Goal: Transaction & Acquisition: Purchase product/service

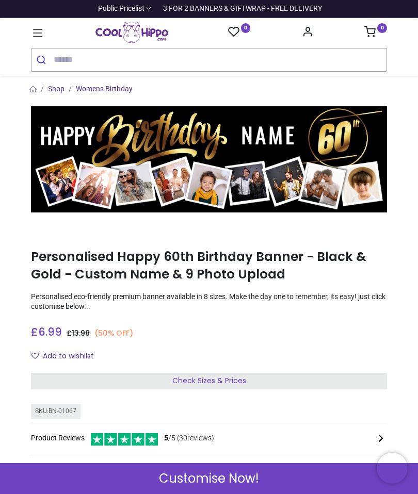
click at [250, 381] on div "Check Sizes & Prices" at bounding box center [209, 381] width 356 height 17
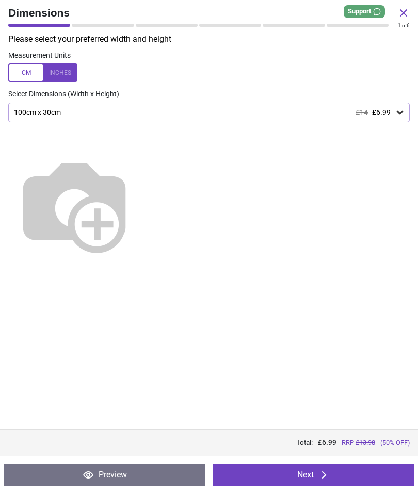
click at [396, 116] on icon at bounding box center [400, 112] width 10 height 10
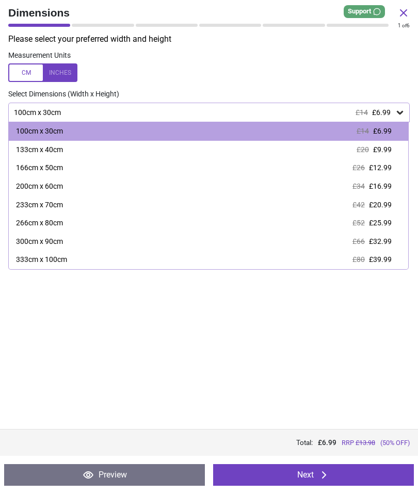
click at [392, 134] on div "100cm x 30cm £14 £6.99" at bounding box center [208, 131] width 399 height 19
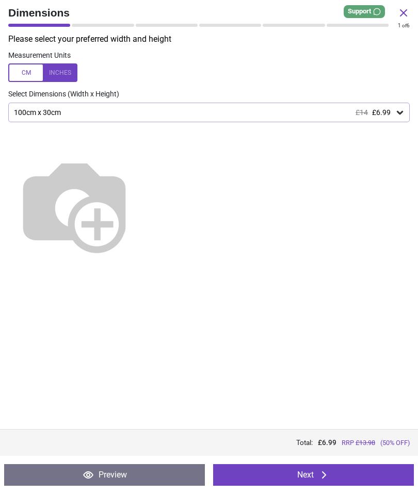
click at [309, 475] on button "Next" at bounding box center [313, 475] width 201 height 22
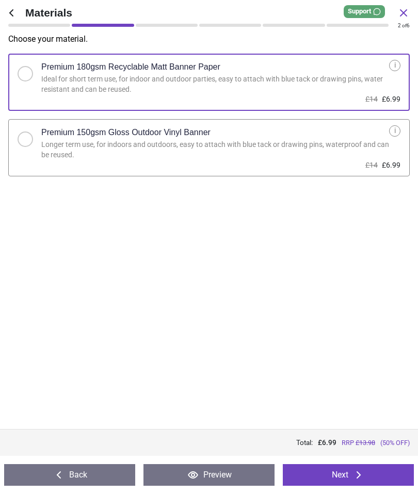
click at [349, 480] on button "Next" at bounding box center [348, 475] width 131 height 22
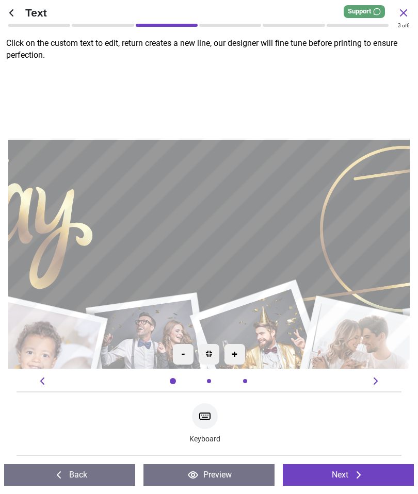
click at [257, 221] on textarea at bounding box center [209, 217] width 212 height 61
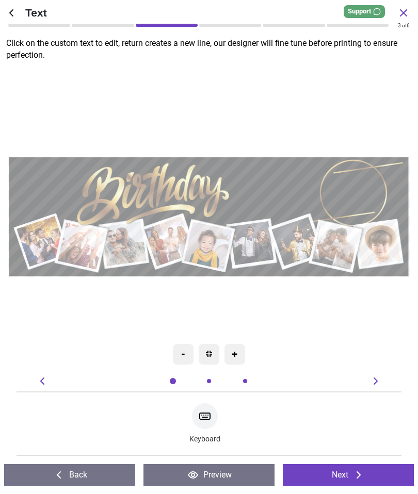
type textarea "******"
click at [210, 421] on icon at bounding box center [205, 416] width 12 height 12
click at [378, 384] on icon at bounding box center [375, 381] width 12 height 12
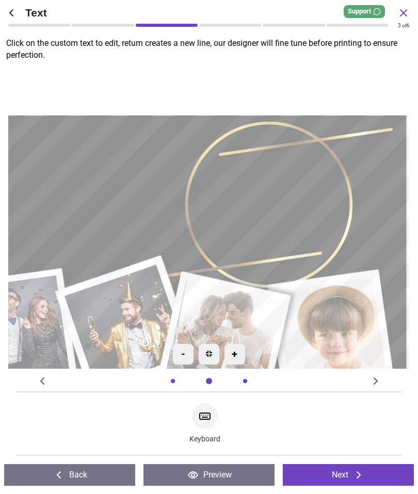
click at [330, 472] on button "Next" at bounding box center [348, 475] width 131 height 22
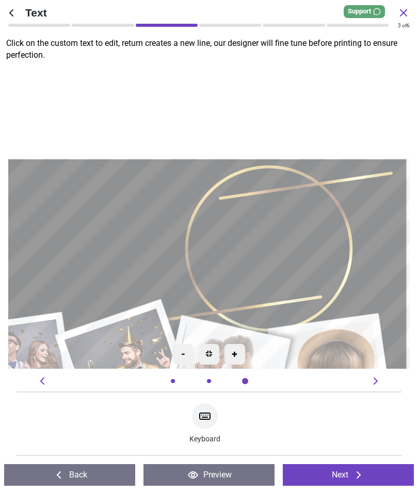
click at [346, 469] on button "Next" at bounding box center [348, 475] width 131 height 22
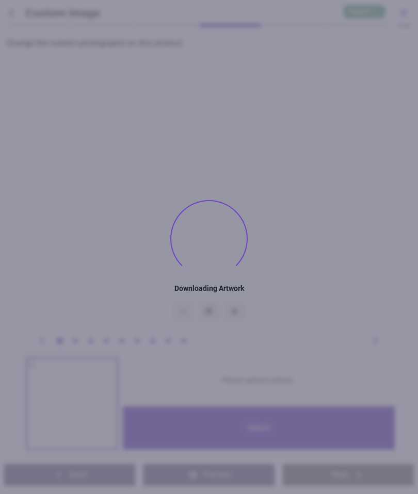
type textarea "******"
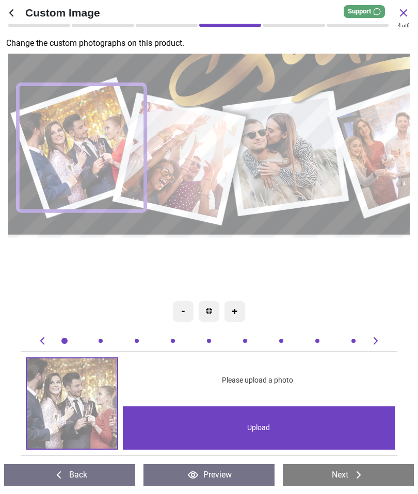
click at [273, 430] on div "Upload" at bounding box center [259, 428] width 272 height 43
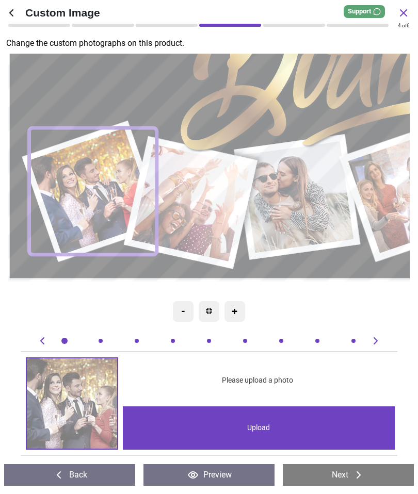
click at [220, 202] on image at bounding box center [191, 203] width 118 height 118
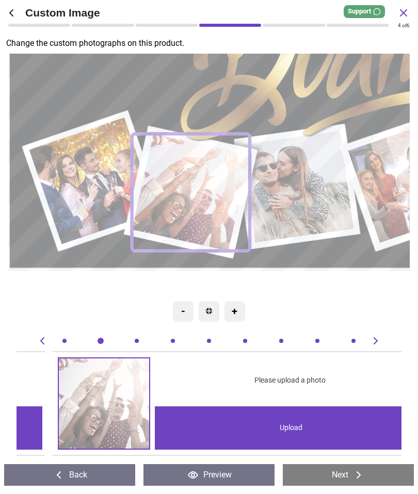
scroll to position [0, 384]
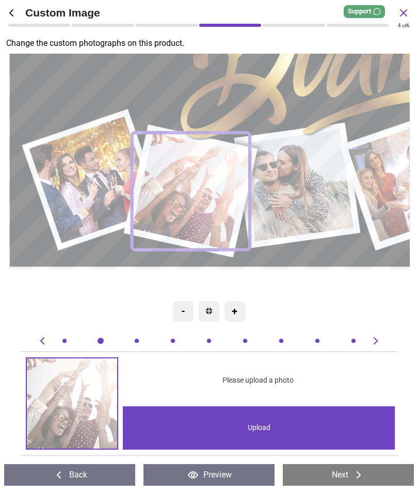
click at [289, 427] on div "Upload" at bounding box center [259, 428] width 272 height 43
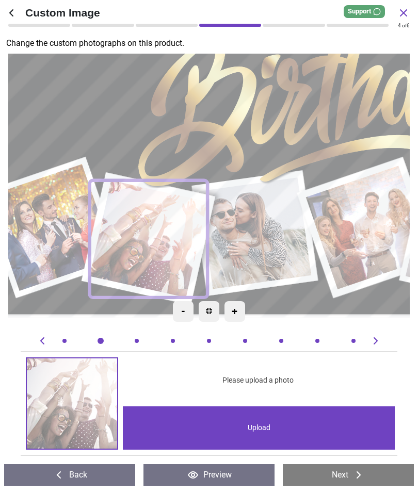
click at [410, 415] on div "Custom Image 4 of 5 4 of 6 Change the custom photographs on this product. .cls-…" at bounding box center [209, 247] width 418 height 494
click at [43, 232] on image at bounding box center [51, 227] width 128 height 127
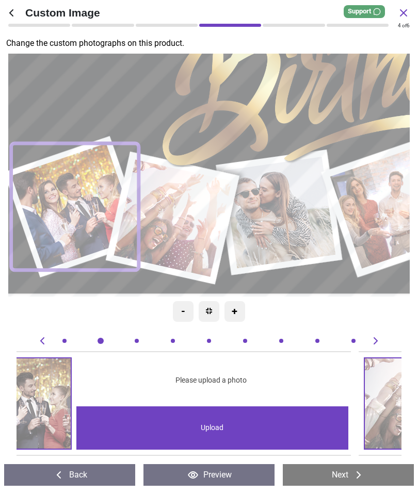
scroll to position [0, 0]
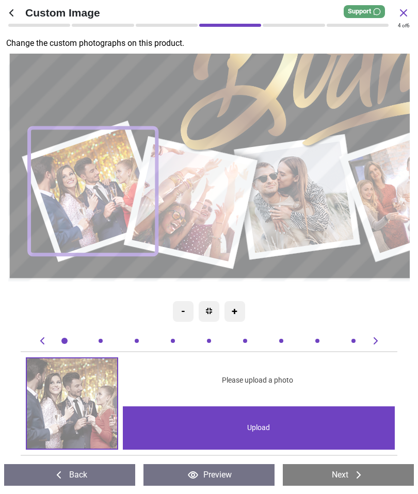
click at [83, 397] on img at bounding box center [72, 404] width 90 height 90
click at [268, 432] on div "Upload" at bounding box center [259, 428] width 272 height 43
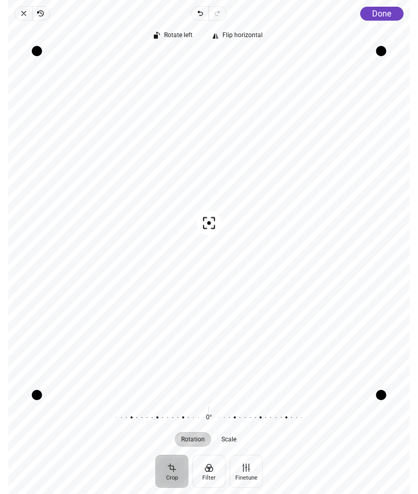
click at [379, 17] on span "Done" at bounding box center [381, 14] width 19 height 10
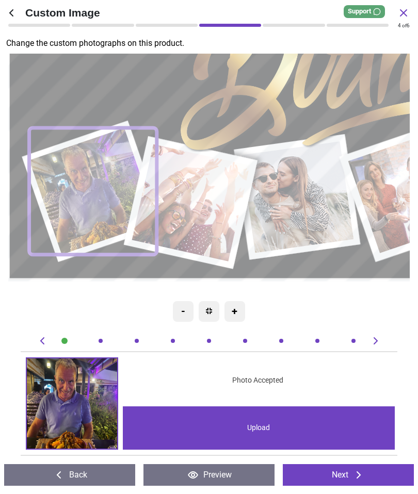
click at [198, 198] on image at bounding box center [191, 203] width 118 height 118
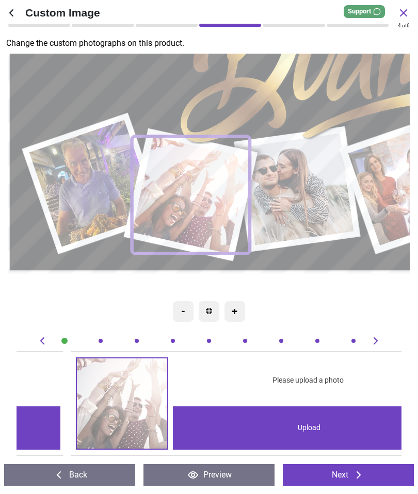
scroll to position [0, 384]
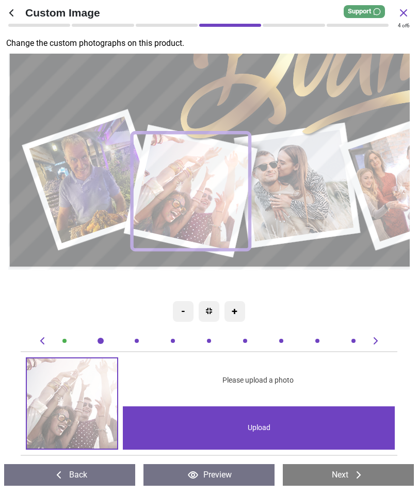
click at [262, 432] on div "Upload" at bounding box center [259, 428] width 272 height 43
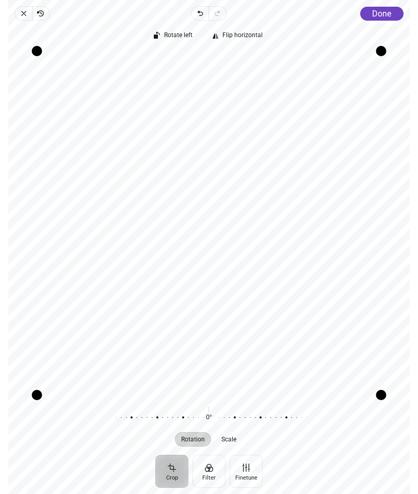
click at [376, 16] on span "Done" at bounding box center [381, 14] width 19 height 10
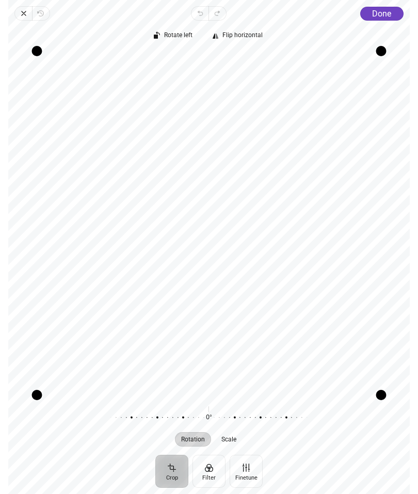
click at [384, 14] on span "Done" at bounding box center [381, 14] width 19 height 10
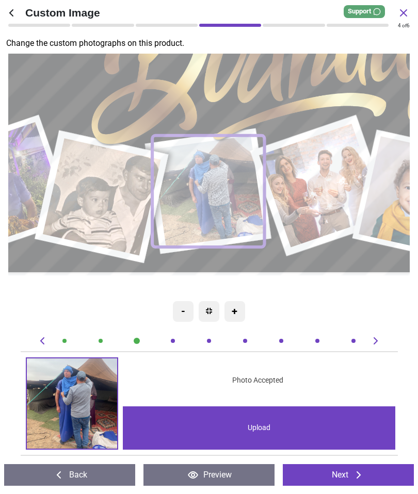
click at [326, 181] on image at bounding box center [321, 186] width 125 height 124
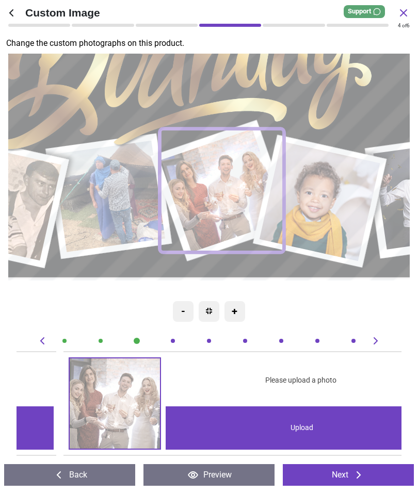
scroll to position [0, 1154]
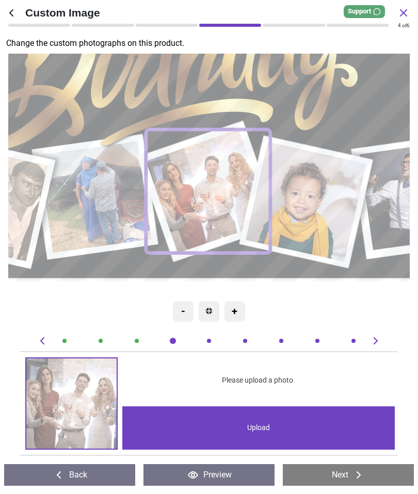
click at [276, 431] on div "Upload" at bounding box center [258, 428] width 272 height 43
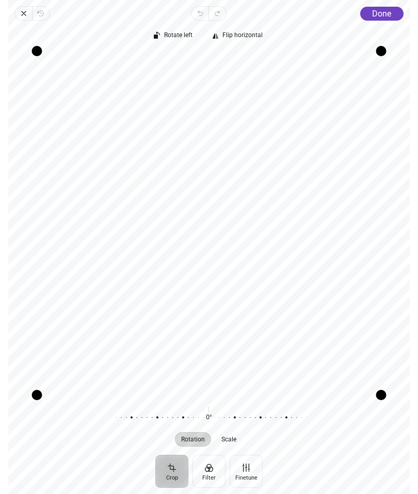
click at [385, 14] on span "Done" at bounding box center [381, 14] width 19 height 10
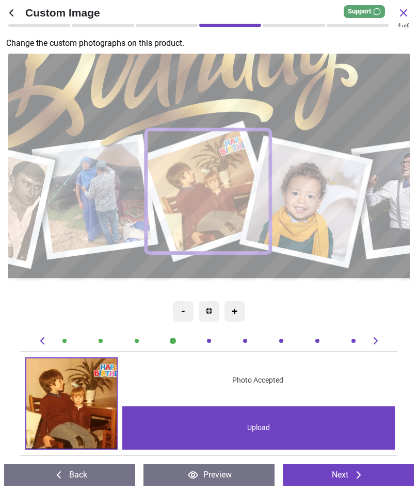
click at [265, 432] on div "Upload" at bounding box center [258, 428] width 272 height 43
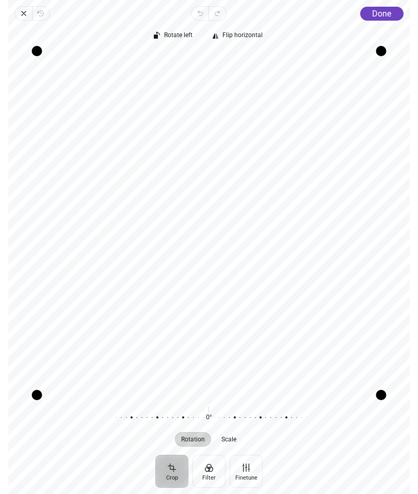
click at [382, 15] on span "Done" at bounding box center [381, 14] width 19 height 10
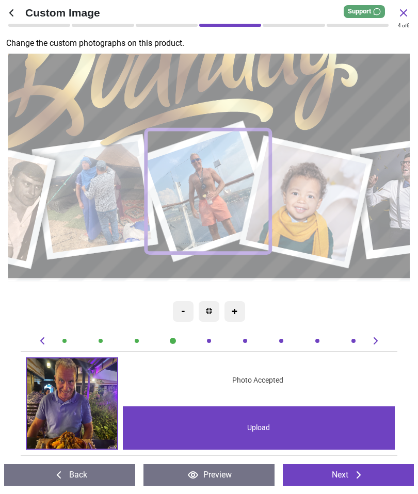
scroll to position [0, 1154]
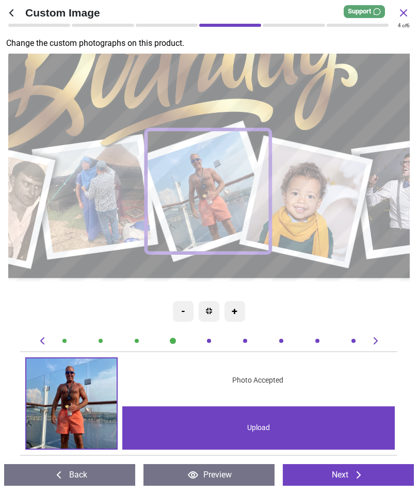
click at [310, 203] on image at bounding box center [307, 202] width 121 height 120
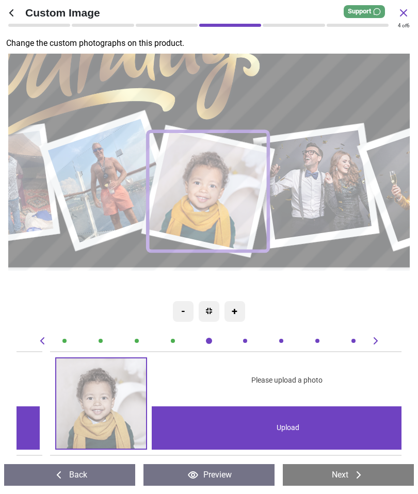
scroll to position [0, 1538]
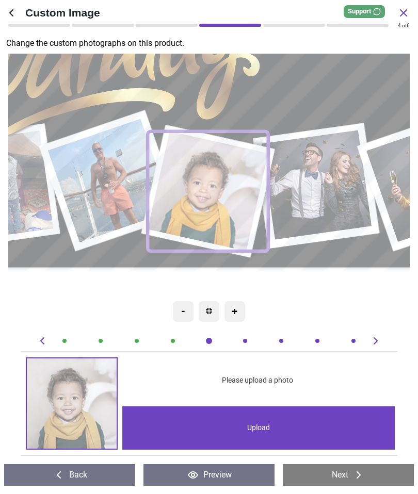
click at [275, 429] on div "Upload" at bounding box center [258, 428] width 272 height 43
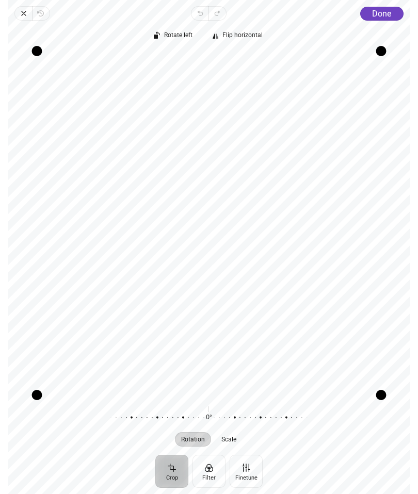
click at [385, 17] on span "Done" at bounding box center [381, 14] width 19 height 10
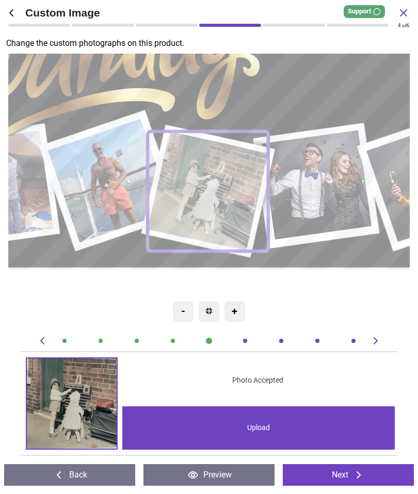
click at [271, 430] on div "Upload" at bounding box center [258, 428] width 272 height 43
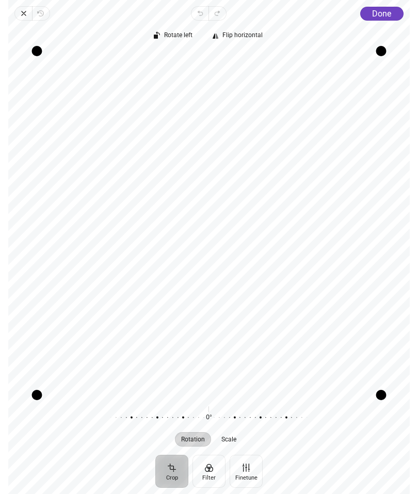
click at [374, 16] on span "Done" at bounding box center [381, 14] width 19 height 10
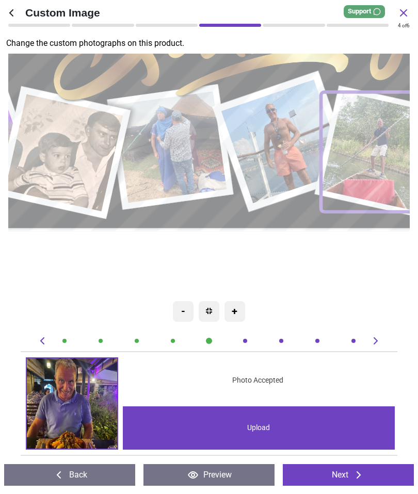
scroll to position [0, 1538]
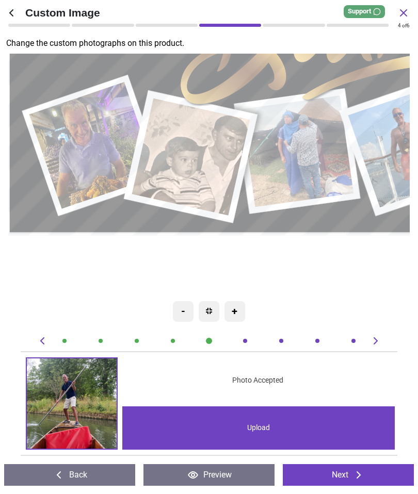
click at [409, 11] on icon at bounding box center [403, 13] width 12 height 12
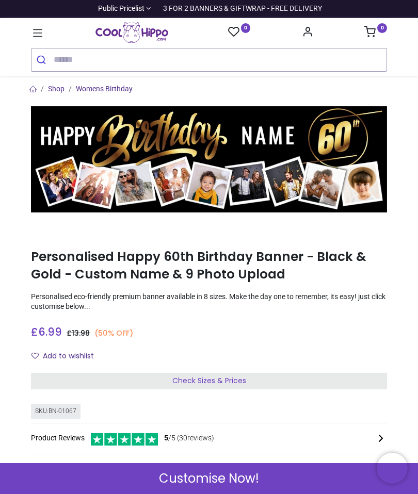
scroll to position [0, 0]
